Goal: Navigation & Orientation: Go to known website

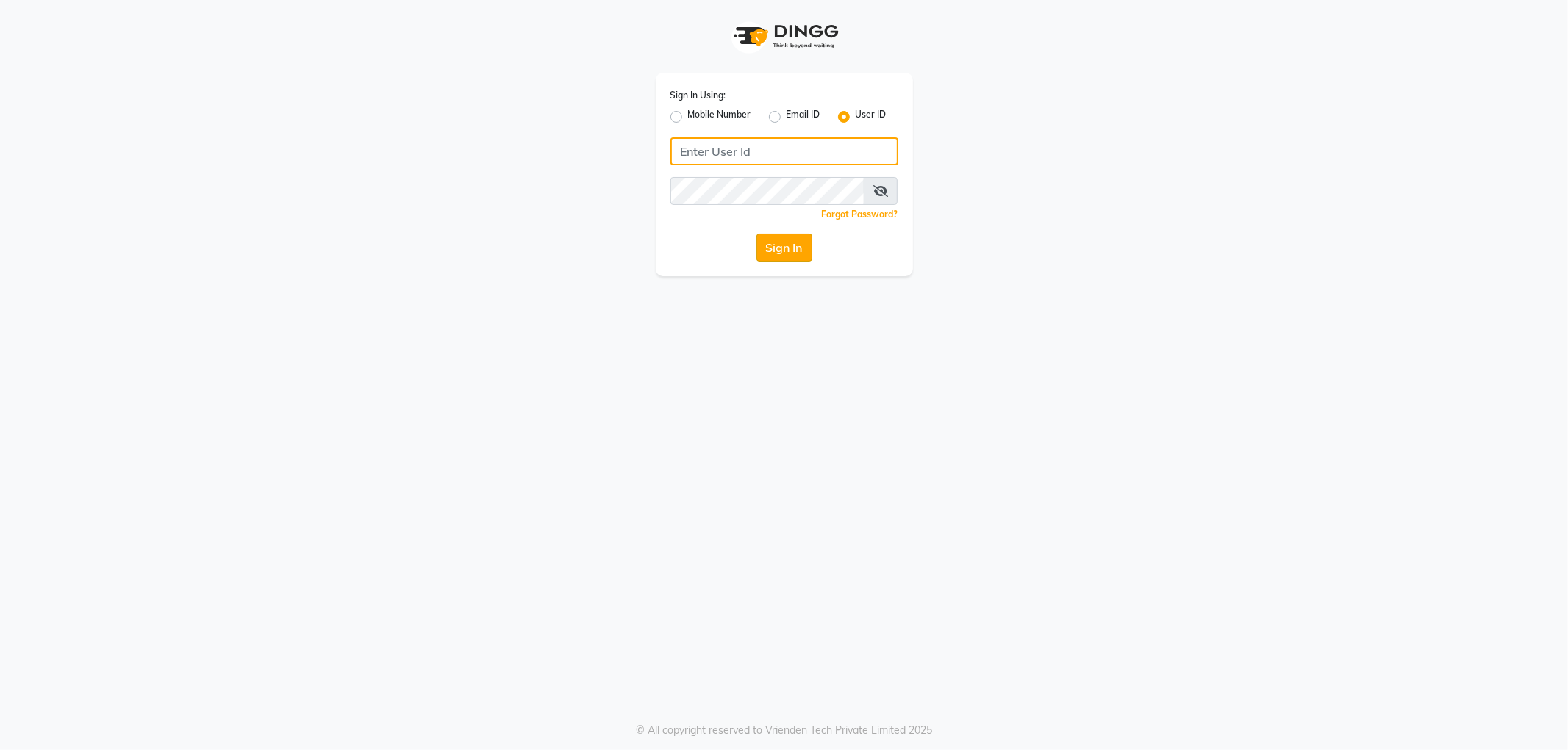
type input "e3785-01"
click at [772, 245] on button "Sign In" at bounding box center [785, 247] width 56 height 28
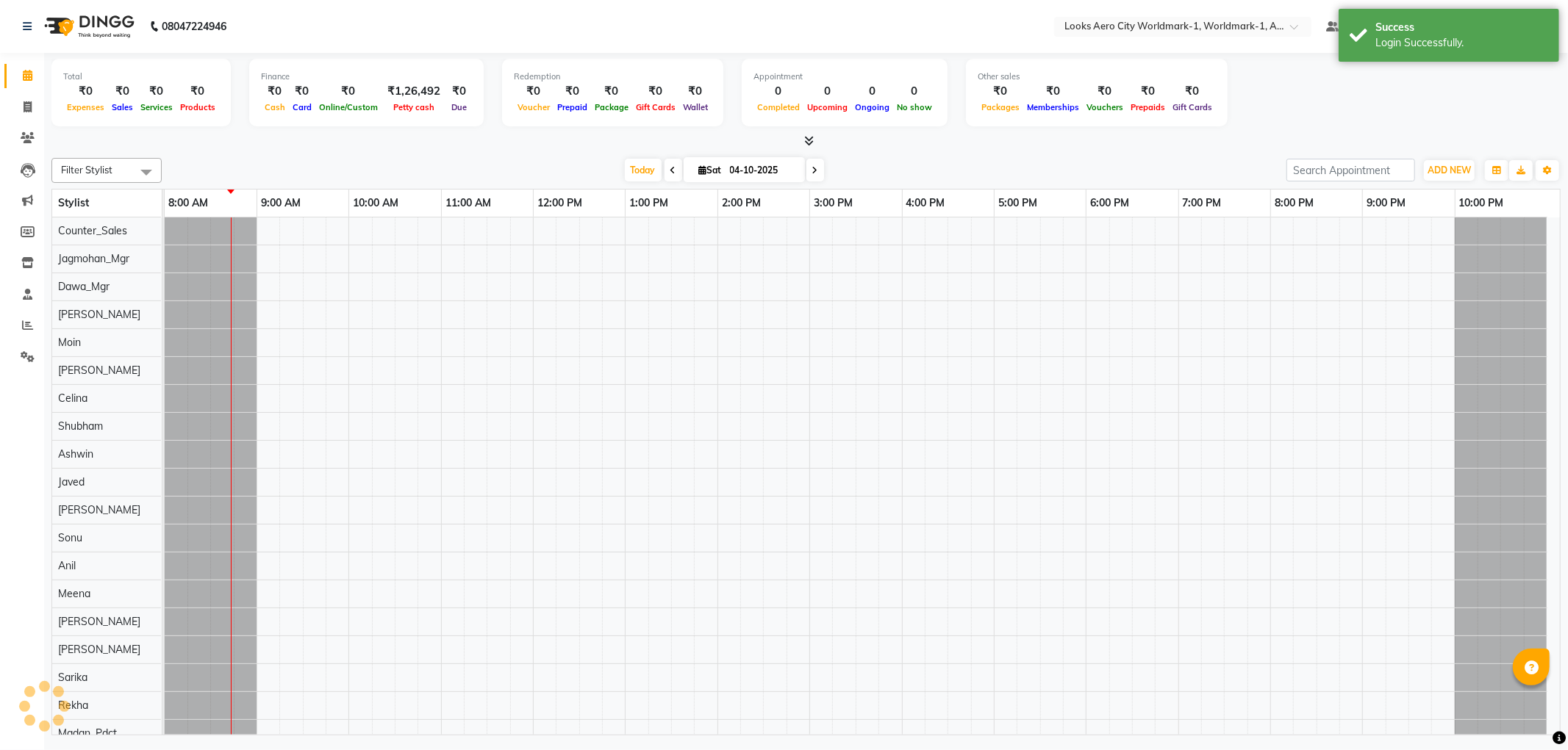
select select "en"
